Goal: Task Accomplishment & Management: Manage account settings

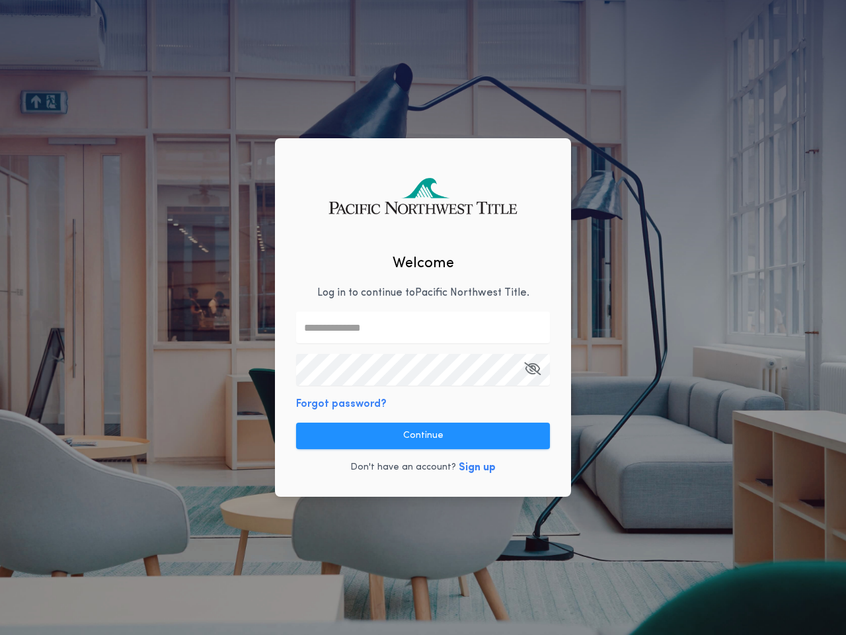
click at [423, 317] on input "text" at bounding box center [423, 327] width 254 height 32
click at [532, 369] on icon "button" at bounding box center [532, 368] width 17 height 1
click at [339, 404] on button "Forgot password?" at bounding box center [341, 404] width 91 height 16
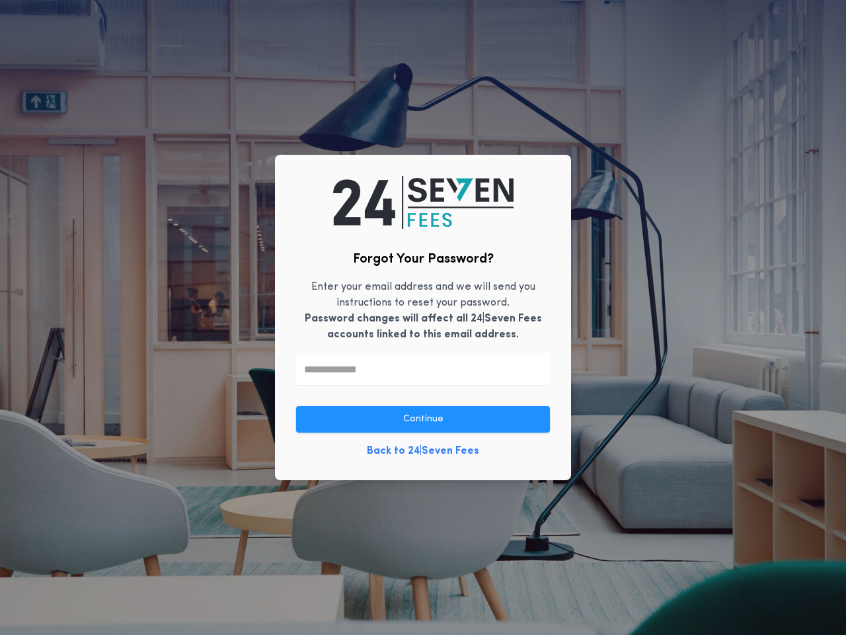
click at [423, 443] on link "Back to 24|Seven Fees" at bounding box center [423, 451] width 112 height 16
click at [474, 468] on div "Forgot Your Password? Enter your email address and we will send you instruction…" at bounding box center [423, 317] width 846 height 635
click at [432, 626] on button "button" at bounding box center [432, 634] width 19 height 33
